Goal: Task Accomplishment & Management: Complete application form

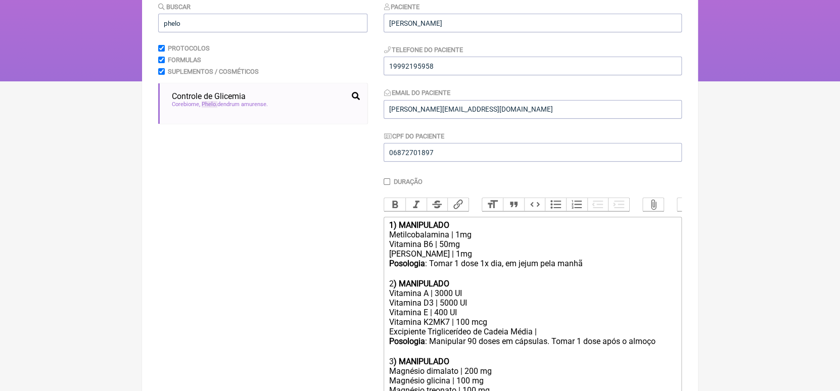
scroll to position [121, 0]
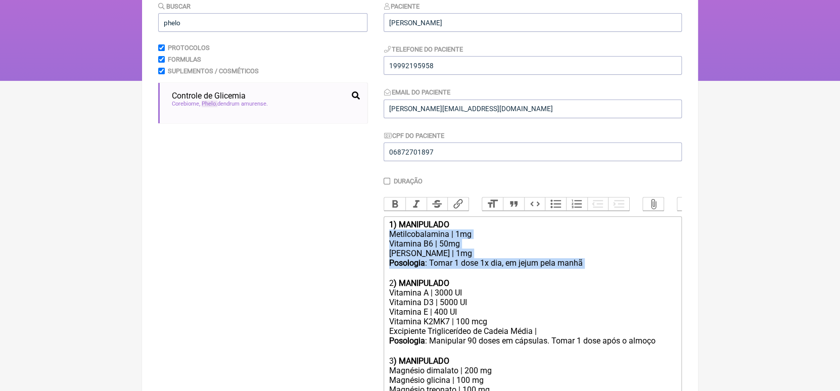
drag, startPoint x: 389, startPoint y: 242, endPoint x: 584, endPoint y: 271, distance: 197.8
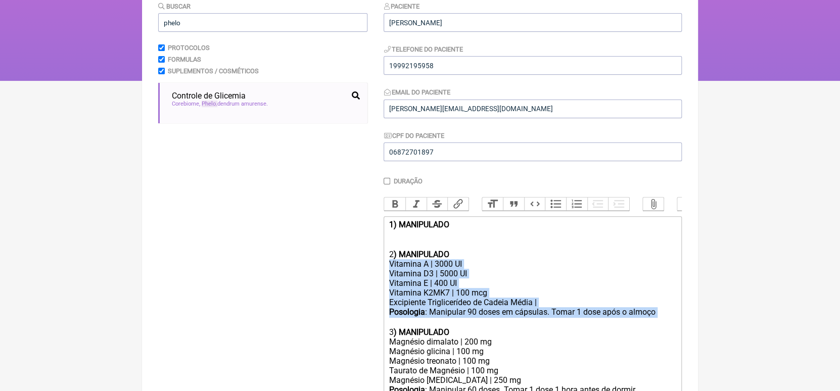
drag, startPoint x: 388, startPoint y: 276, endPoint x: 661, endPoint y: 322, distance: 277.4
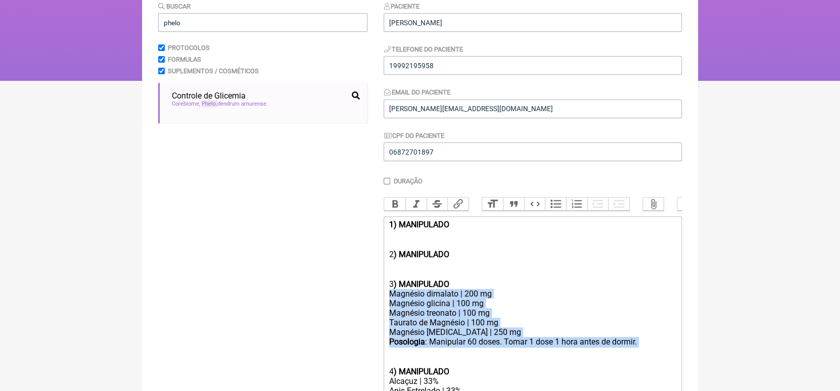
drag, startPoint x: 390, startPoint y: 304, endPoint x: 641, endPoint y: 350, distance: 255.0
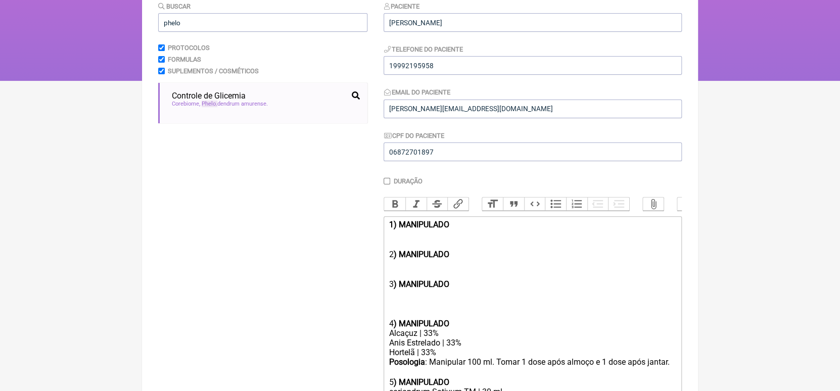
click at [447, 240] on div "ㅤ" at bounding box center [532, 235] width 287 height 11
paste trix-editor "Magnésio dimalato | 200 mg</div><div>Magnésio glicina | 100 mg</div><div>Magnés…"
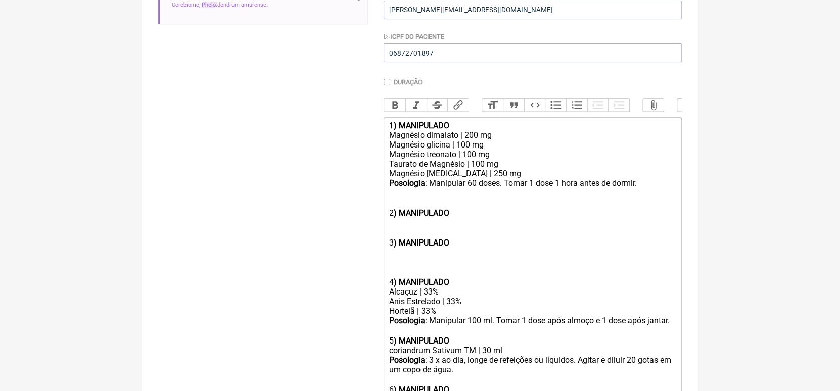
scroll to position [221, 0]
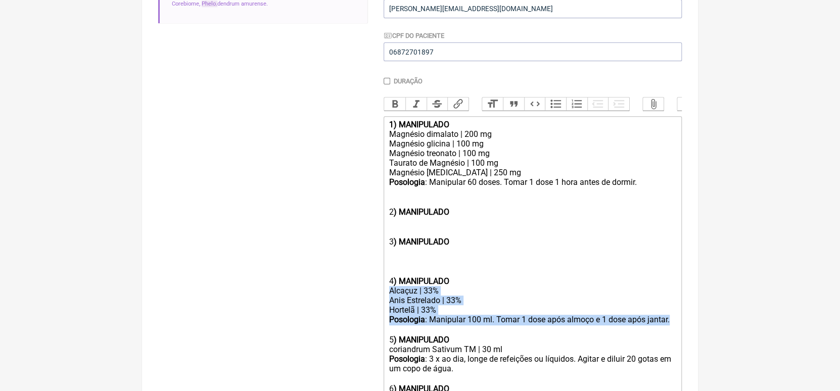
drag, startPoint x: 388, startPoint y: 302, endPoint x: 683, endPoint y: 328, distance: 296.4
click at [683, 328] on main "Nova Receita Buscar phelo Protocolos Formulas Suplementos / Cosméticos Controle…" at bounding box center [420, 213] width 556 height 724
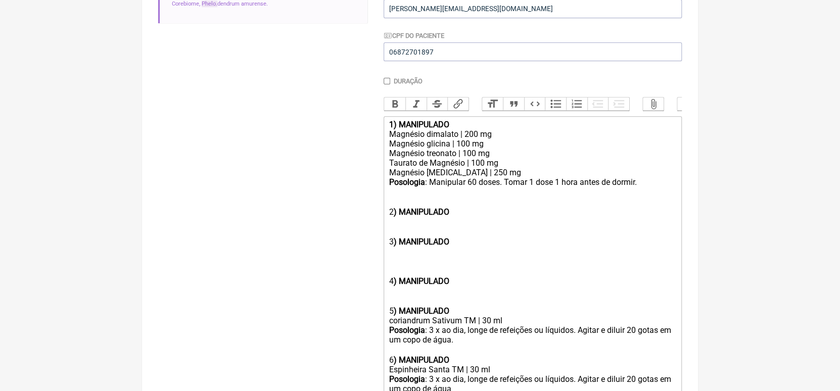
click at [488, 231] on div "2 ) MANIPULADO ㅤ" at bounding box center [532, 217] width 287 height 39
paste trix-editor "Alcaçuz | 33%</div><div>Anis Estrelado | 33%</div><div>Hortelã | 33%</div><div>…"
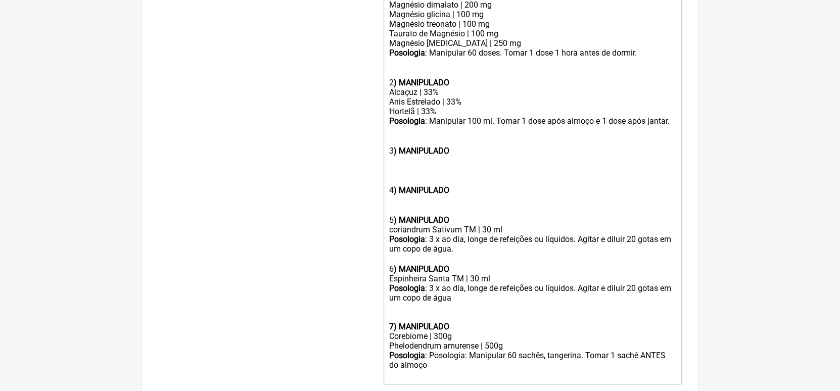
scroll to position [351, 0]
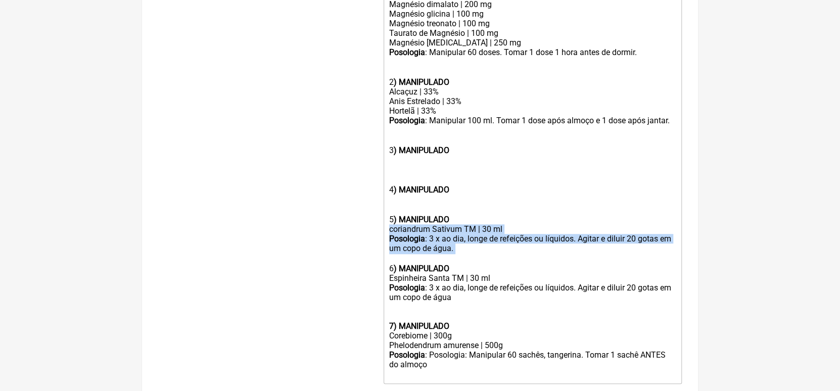
drag, startPoint x: 389, startPoint y: 242, endPoint x: 460, endPoint y: 260, distance: 72.6
click at [460, 260] on trix-editor "1) MANIPULADO Magnésio dimalato | 200 mg Magnésio glicina | 100 mg Magnésio tre…" at bounding box center [533, 185] width 298 height 398
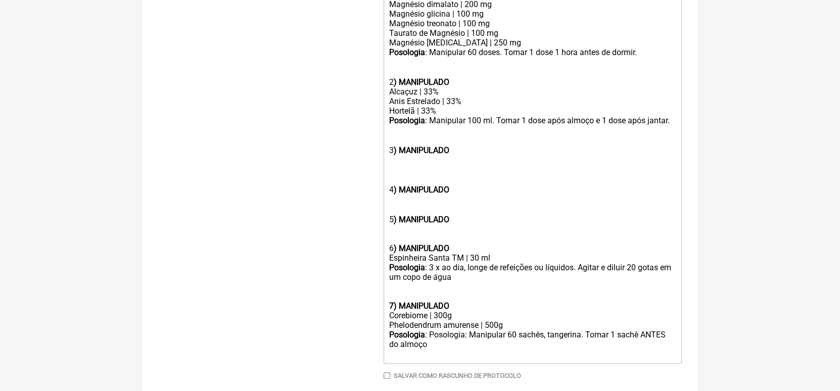
click at [403, 168] on div "ㅤ" at bounding box center [532, 170] width 287 height 30
paste trix-editor "coriandrum Sativum TM | 30 ml</div><div><strong>Posologia</strong>: 3 x ao dia,…"
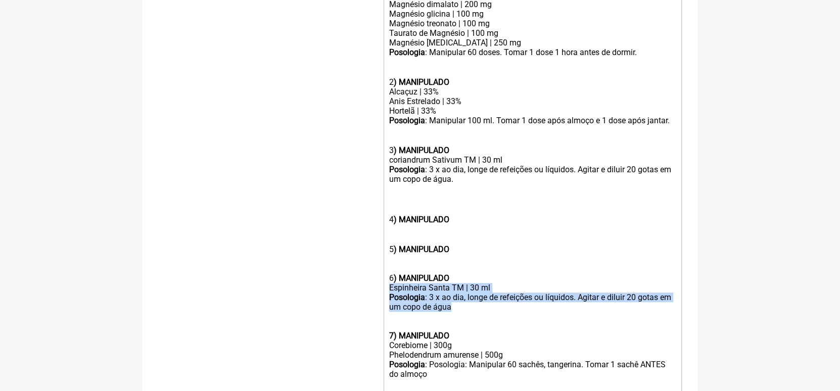
drag, startPoint x: 388, startPoint y: 301, endPoint x: 454, endPoint y: 321, distance: 68.3
click at [454, 321] on trix-editor "1) MANIPULADO Magnésio dimalato | 200 mg Magnésio glicina | 100 mg Magnésio tre…" at bounding box center [533, 189] width 298 height 407
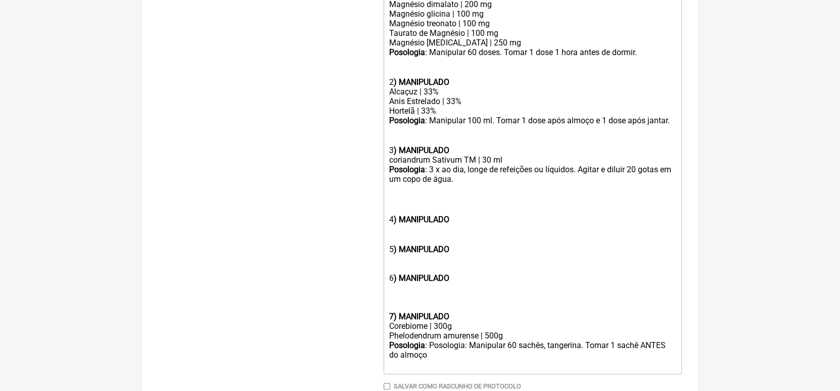
click at [390, 241] on div "ㅤ" at bounding box center [532, 234] width 287 height 20
paste trix-editor "Espinheira Santa TM | 30 ml</div><div><strong>Posologia</strong>: 3 x ao dia, l…"
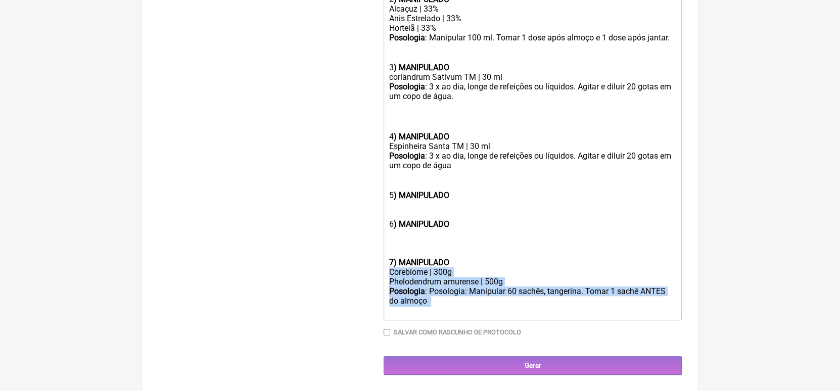
scroll to position [449, 0]
drag, startPoint x: 388, startPoint y: 369, endPoint x: 489, endPoint y: 305, distance: 119.1
click at [489, 305] on trix-editor "1) MANIPULADO Magnésio dimalato | 200 mg Magnésio glicina | 100 mg Magnésio tre…" at bounding box center [533, 111] width 298 height 417
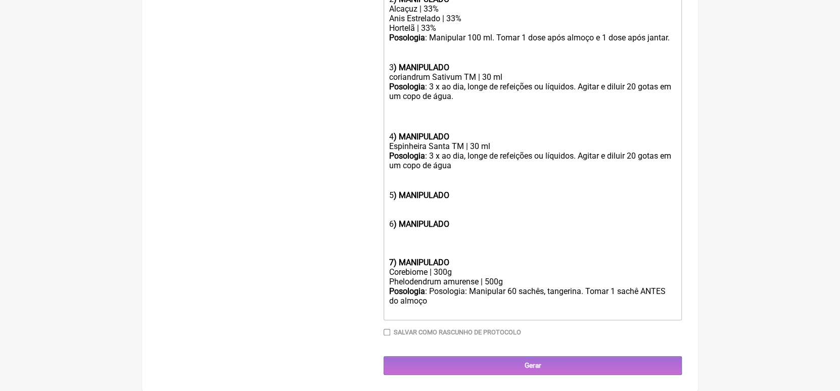
scroll to position [419, 0]
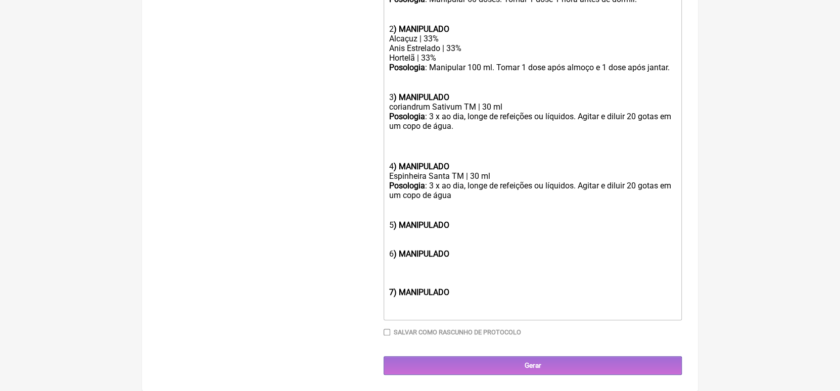
click at [395, 233] on div "6 ) MANIPULADO" at bounding box center [532, 244] width 287 height 29
paste trix-editor "Corebiome | 300g</div><div>Phelodendrum amurense | 500g</div><div><strong>Posol…"
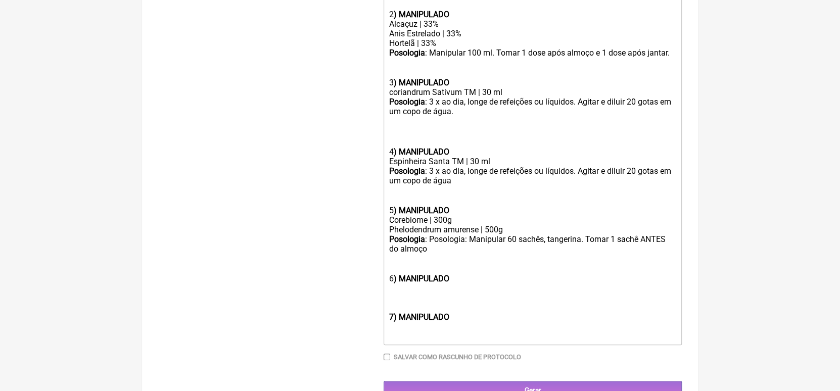
click at [388, 142] on trix-editor "1) MANIPULADO Magnésio dimalato | 200 mg Magnésio glicina | 100 mg Magnésio tre…" at bounding box center [533, 132] width 298 height 427
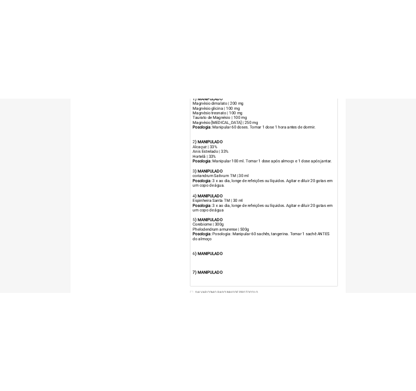
scroll to position [345, 0]
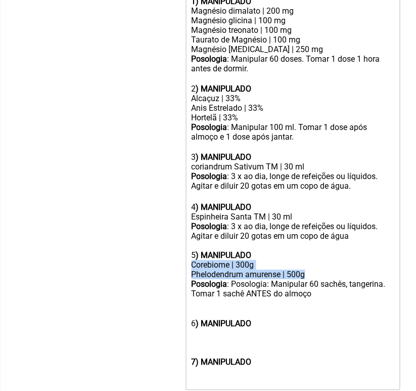
drag, startPoint x: 191, startPoint y: 278, endPoint x: 304, endPoint y: 285, distance: 114.0
click at [304, 285] on trix-editor "1) MANIPULADO Magnésio dimalato | 200 mg Magnésio glicina | 100 mg Magnésio tre…" at bounding box center [293, 191] width 214 height 397
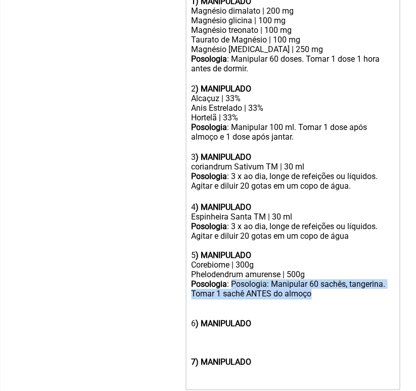
drag, startPoint x: 232, startPoint y: 298, endPoint x: 311, endPoint y: 303, distance: 79.0
click at [311, 299] on div "Posologia : Posologia: Manipular 60 sachês, tangerina. Tomar 1 sachê ANTES do a…" at bounding box center [292, 289] width 203 height 20
copy div "Posologia: Manipular 60 sachês, tangerina. Tomar 1 sachê ANTES do almoço"
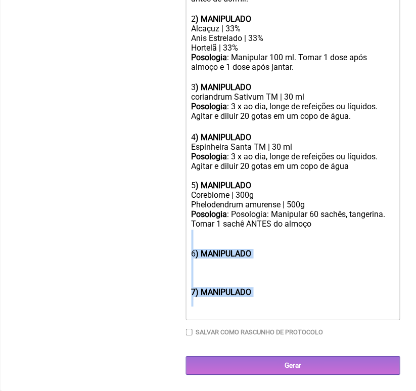
scroll to position [429, 0]
drag, startPoint x: 188, startPoint y: 327, endPoint x: 209, endPoint y: 316, distance: 24.0
click at [209, 316] on trix-editor "1) MANIPULADO Magnésio dimalato | 200 mg Magnésio glicina | 100 mg Magnésio tre…" at bounding box center [293, 121] width 214 height 397
type trix-editor "<lor><ipsumd>8) SITAMETCON</adipis></eli><sed>Doeiusmo temporin | 048 ut</lab><…"
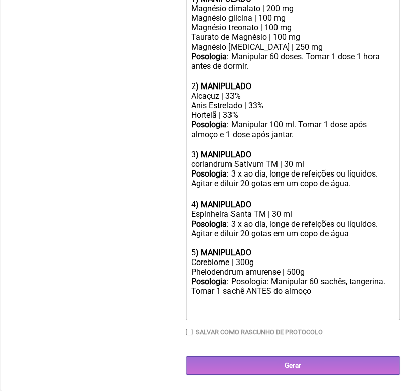
click at [190, 333] on input "Salvar como rascunho de Protocolo" at bounding box center [189, 332] width 7 height 7
checkbox input "true"
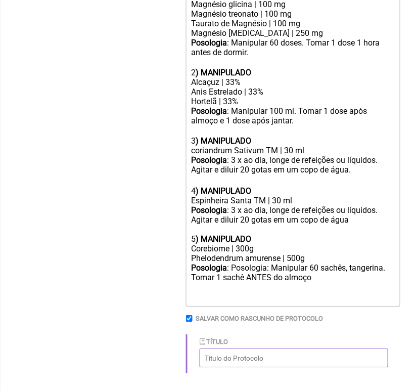
click at [243, 367] on input "Título" at bounding box center [294, 357] width 188 height 19
click at [248, 367] on input "Título" at bounding box center [294, 357] width 188 height 19
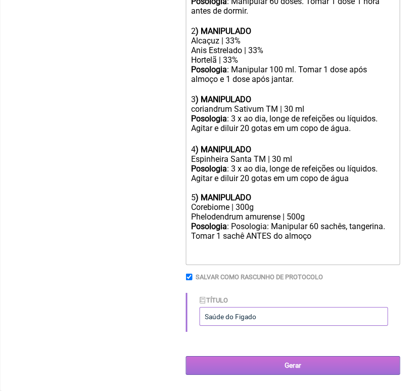
scroll to position [412, 0]
type input "Saúde do Figado"
click at [286, 369] on input "Gerar" at bounding box center [293, 365] width 214 height 19
